Goal: Task Accomplishment & Management: Manage account settings

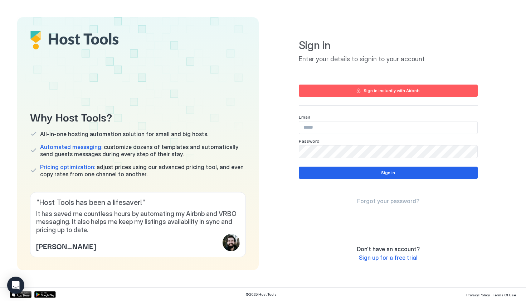
click at [407, 92] on div "Sign in instantly with Airbnb" at bounding box center [392, 90] width 56 height 6
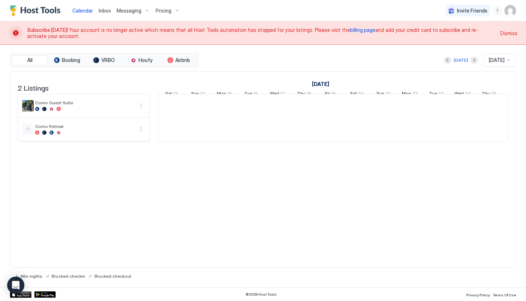
scroll to position [0, 398]
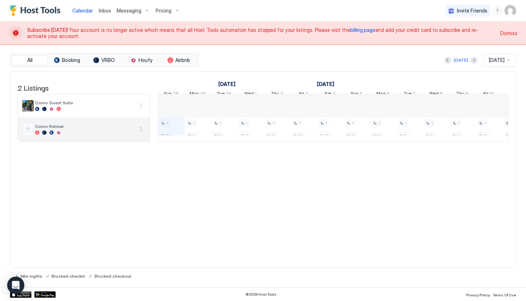
click at [78, 129] on span "Como Retreat" at bounding box center [84, 126] width 99 height 5
click at [185, 62] on span "Airbnb" at bounding box center [182, 60] width 15 height 6
click at [80, 140] on div "Como Retreat" at bounding box center [84, 129] width 132 height 23
click at [87, 129] on span "Como Retreat" at bounding box center [84, 126] width 99 height 5
click at [140, 134] on button "More options" at bounding box center [141, 129] width 9 height 9
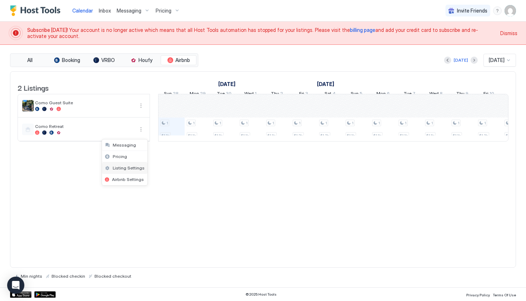
click at [135, 168] on span "Listing Settings" at bounding box center [129, 167] width 32 height 5
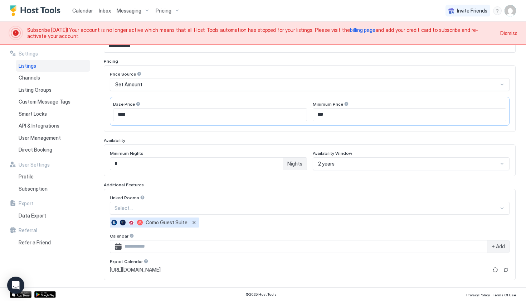
scroll to position [102, 0]
click at [198, 164] on input "*" at bounding box center [196, 163] width 173 height 12
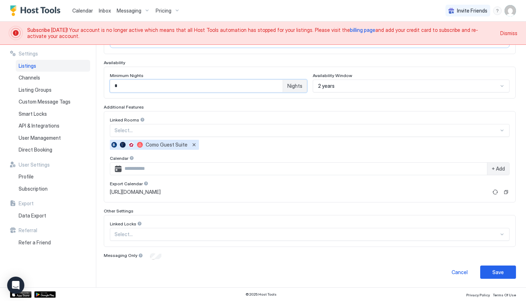
scroll to position [179, 0]
type input "*"
click at [494, 274] on div "Save" at bounding box center [498, 273] width 11 height 8
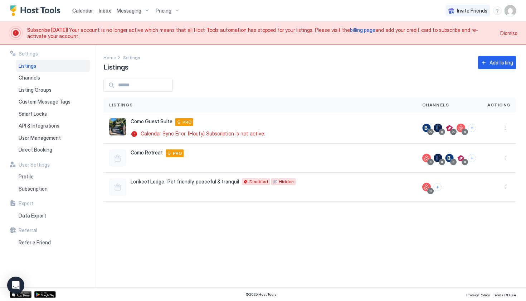
click at [83, 13] on span "Calendar" at bounding box center [82, 11] width 21 height 6
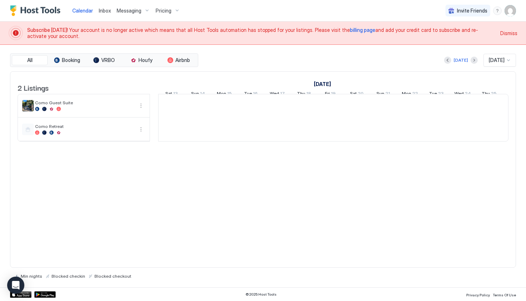
scroll to position [0, 398]
click at [501, 63] on div "Sep 2025" at bounding box center [500, 60] width 33 height 13
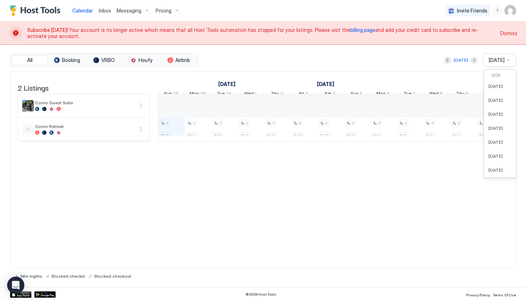
scroll to position [170, 0]
click at [264, 259] on div "2 Listings September 2025 October 2025 November 2025 Sat 13 Sun 14 Mon 15 Tue 1…" at bounding box center [263, 169] width 506 height 197
click at [199, 128] on div "2 $1.1k 2 $1.1k 2 $1.1k 2 $1.1k 2 $1.1k 2 $1.3k 2 $1.3k 2 $1.1k 2 $1.1k 2 $1.1k…" at bounding box center [463, 117] width 1405 height 47
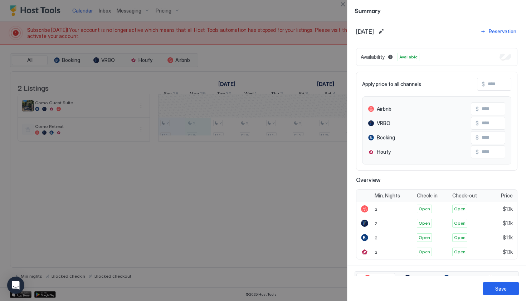
scroll to position [0, 0]
click at [386, 33] on button "Edit date range" at bounding box center [381, 31] width 9 height 9
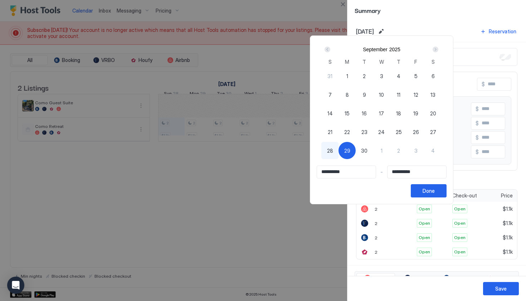
click at [339, 155] on div "28" at bounding box center [330, 150] width 17 height 17
click at [356, 155] on div "29" at bounding box center [347, 150] width 17 height 17
click at [445, 172] on input "**********" at bounding box center [417, 172] width 59 height 12
click at [368, 150] on span "30" at bounding box center [364, 151] width 6 height 8
type input "**********"
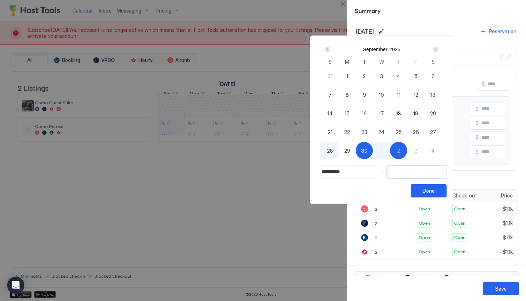
click at [425, 170] on input "Input Field" at bounding box center [417, 172] width 59 height 12
click at [338, 174] on input "**********" at bounding box center [346, 172] width 59 height 12
click at [333, 151] on span "28" at bounding box center [330, 151] width 6 height 8
type input "**********"
click at [439, 50] on div "Next" at bounding box center [436, 50] width 6 height 6
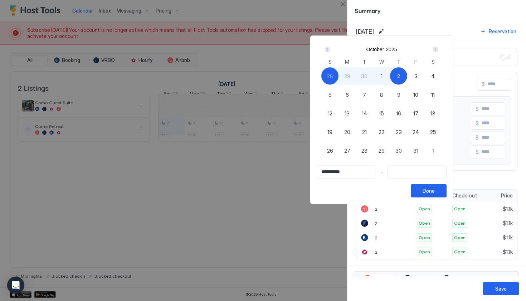
click at [439, 50] on div "Next" at bounding box center [436, 50] width 6 height 6
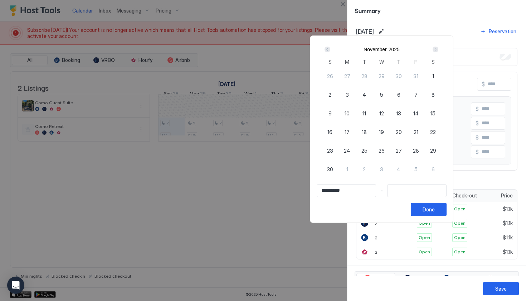
click at [439, 50] on div "Next" at bounding box center [436, 50] width 6 height 6
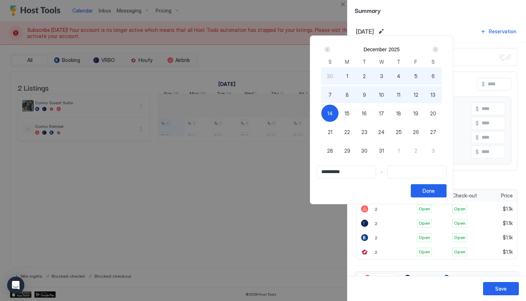
click at [339, 113] on div "14" at bounding box center [330, 113] width 17 height 17
type input "**********"
click at [447, 195] on button "Done" at bounding box center [429, 190] width 36 height 13
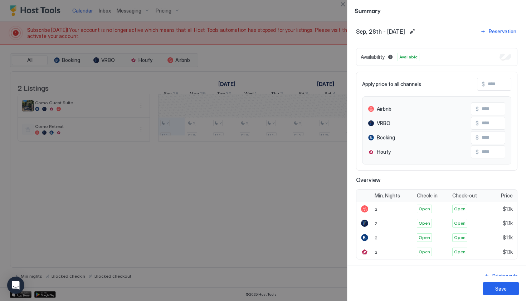
click at [411, 57] on span "Available" at bounding box center [409, 57] width 18 height 6
click at [386, 55] on button "Blocked dates override all pricing rules and remain unavailable until manually …" at bounding box center [390, 57] width 9 height 9
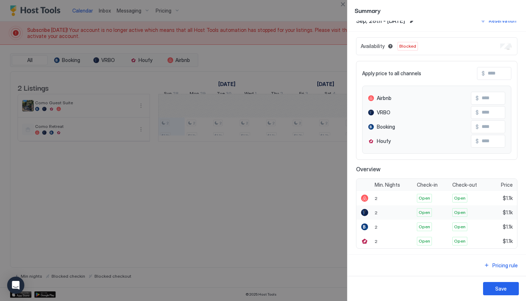
scroll to position [10, 0]
click at [497, 292] on button "Save" at bounding box center [501, 288] width 36 height 13
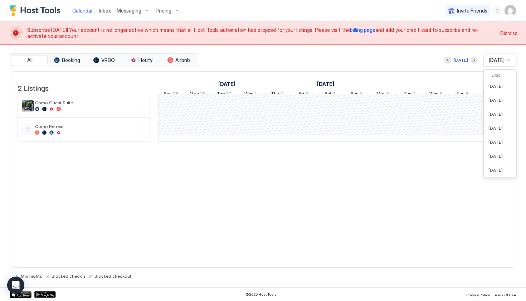
click at [501, 64] on div "Sep 2025" at bounding box center [500, 60] width 33 height 13
click at [497, 152] on div "Oct 2025" at bounding box center [501, 150] width 32 height 14
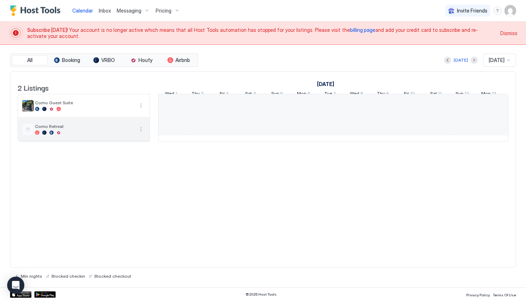
click at [94, 135] on div at bounding box center [84, 132] width 99 height 4
click at [52, 129] on span "Como Retreat" at bounding box center [84, 126] width 99 height 5
click at [180, 60] on span "Airbnb" at bounding box center [182, 60] width 15 height 6
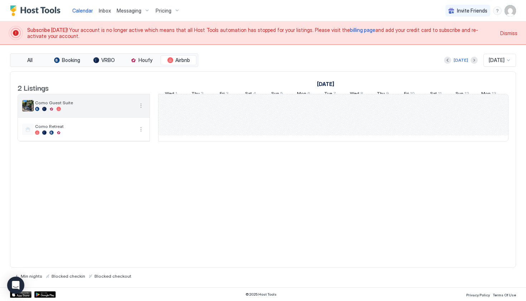
click at [53, 111] on div at bounding box center [51, 109] width 4 height 4
click at [83, 105] on span "Como Guest Suite" at bounding box center [84, 102] width 99 height 5
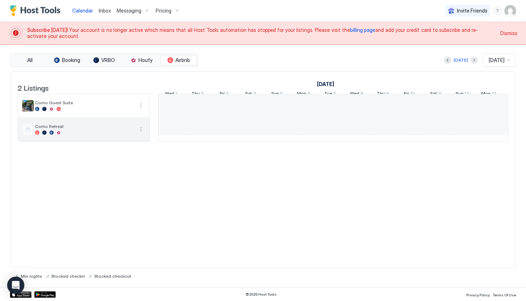
click at [81, 135] on div at bounding box center [84, 132] width 99 height 4
click at [140, 140] on div "Como Retreat" at bounding box center [84, 129] width 132 height 23
click at [142, 134] on button "More options" at bounding box center [141, 129] width 9 height 9
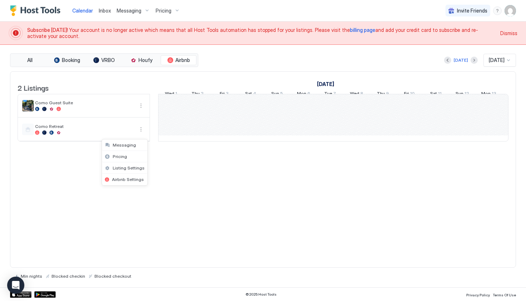
click at [252, 58] on div at bounding box center [263, 150] width 526 height 301
click at [177, 14] on div "Pricing" at bounding box center [168, 11] width 30 height 12
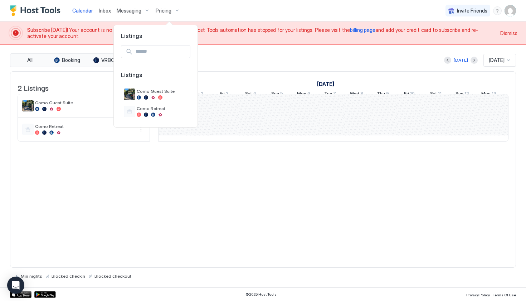
click at [351, 173] on div at bounding box center [263, 150] width 526 height 301
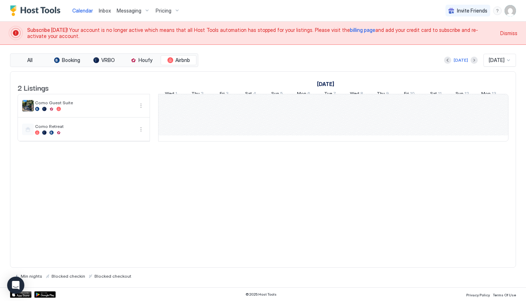
click at [350, 32] on span "billing page" at bounding box center [362, 30] width 25 height 6
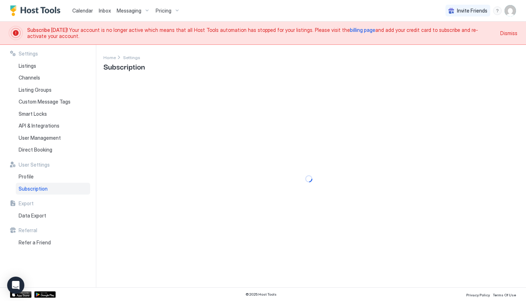
drag, startPoint x: 243, startPoint y: 163, endPoint x: 193, endPoint y: 196, distance: 60.5
click at [191, 195] on div at bounding box center [309, 179] width 413 height 200
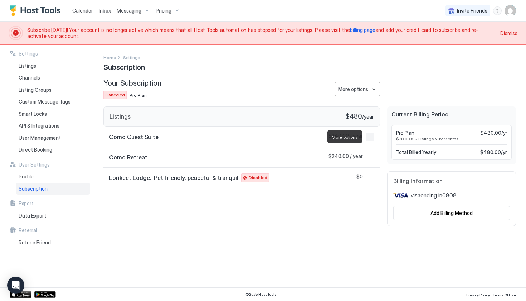
click at [370, 138] on button "More options" at bounding box center [370, 137] width 9 height 9
click at [30, 65] on div at bounding box center [263, 150] width 526 height 301
click at [30, 65] on span "Listings" at bounding box center [28, 66] width 18 height 6
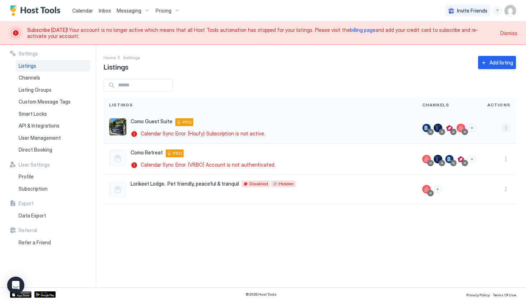
click at [507, 128] on button "More options" at bounding box center [506, 128] width 9 height 9
click at [482, 192] on div "Delete" at bounding box center [487, 195] width 49 height 11
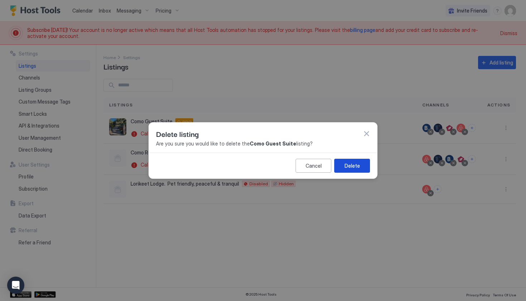
click at [343, 170] on button "Delete" at bounding box center [352, 166] width 36 height 14
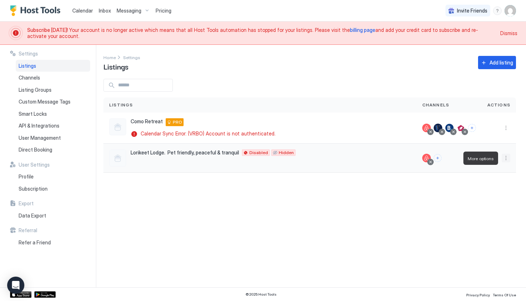
click at [506, 160] on button "More options" at bounding box center [506, 158] width 9 height 9
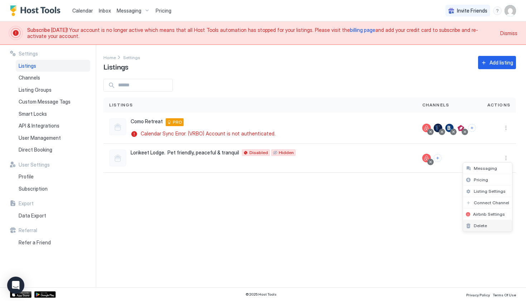
click at [483, 228] on div "Delete" at bounding box center [487, 225] width 49 height 11
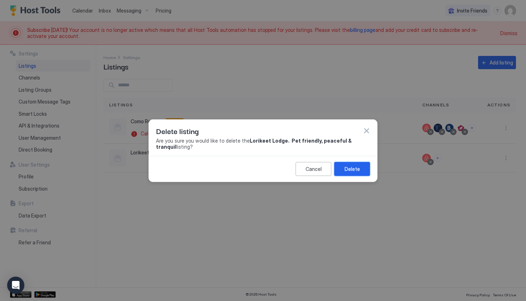
click at [367, 175] on button "Delete" at bounding box center [352, 169] width 36 height 14
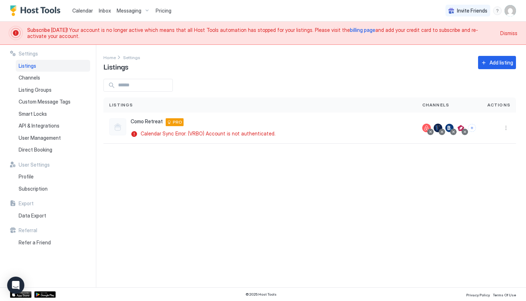
click at [350, 29] on span "billing page" at bounding box center [362, 30] width 25 height 6
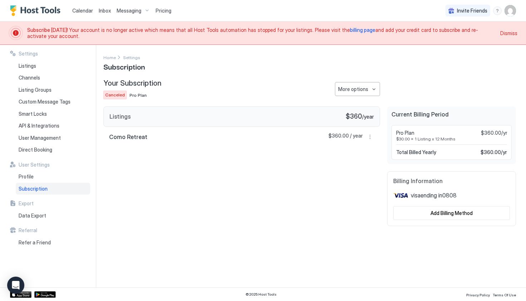
click at [136, 97] on span "Pro Plan" at bounding box center [138, 94] width 17 height 5
click at [255, 211] on div "Listings $360 / year Como Retreat $360.00 / year" at bounding box center [241, 166] width 277 height 120
click at [78, 13] on span "Calendar" at bounding box center [82, 11] width 21 height 6
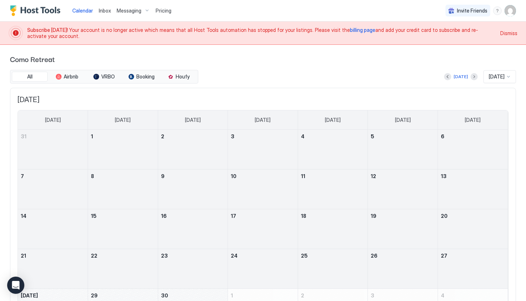
click at [511, 12] on img "User profile" at bounding box center [510, 10] width 11 height 11
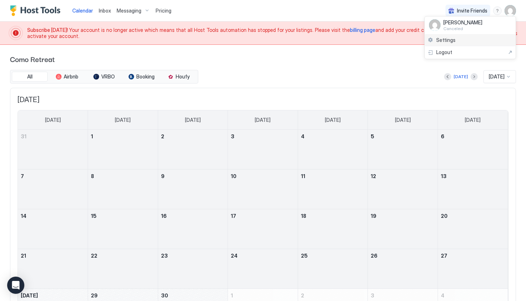
click at [458, 41] on div "Settings" at bounding box center [470, 40] width 91 height 13
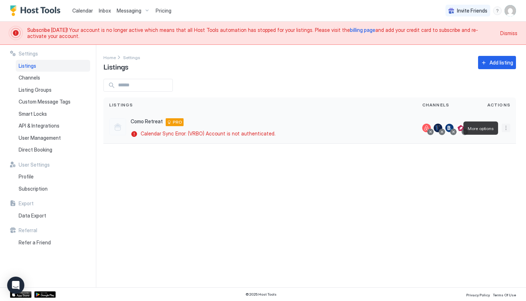
click at [503, 129] on button "More options" at bounding box center [506, 128] width 9 height 9
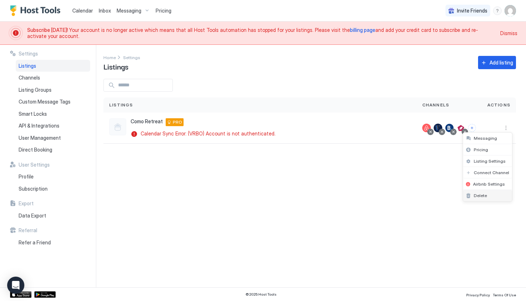
click at [483, 201] on div "Delete" at bounding box center [487, 195] width 49 height 11
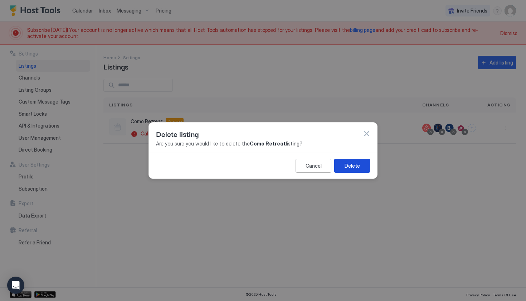
click at [345, 165] on div "Delete" at bounding box center [352, 166] width 15 height 8
